Goal: Information Seeking & Learning: Learn about a topic

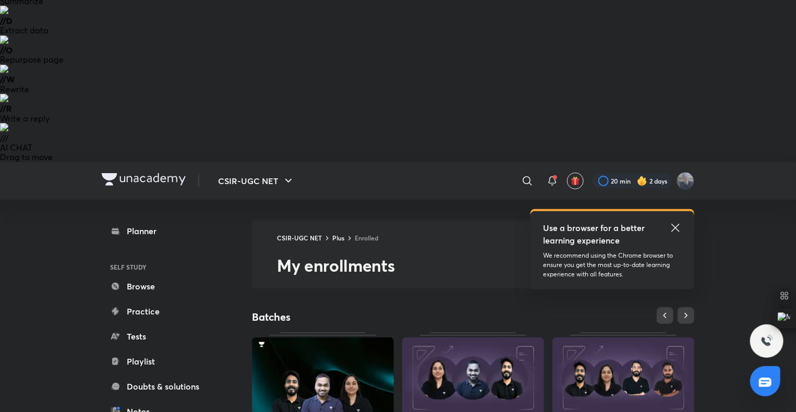
scroll to position [211, 0]
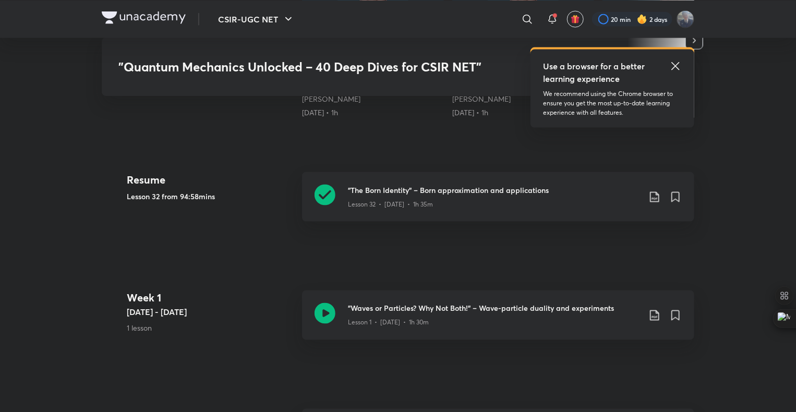
scroll to position [725, 0]
